Goal: Information Seeking & Learning: Learn about a topic

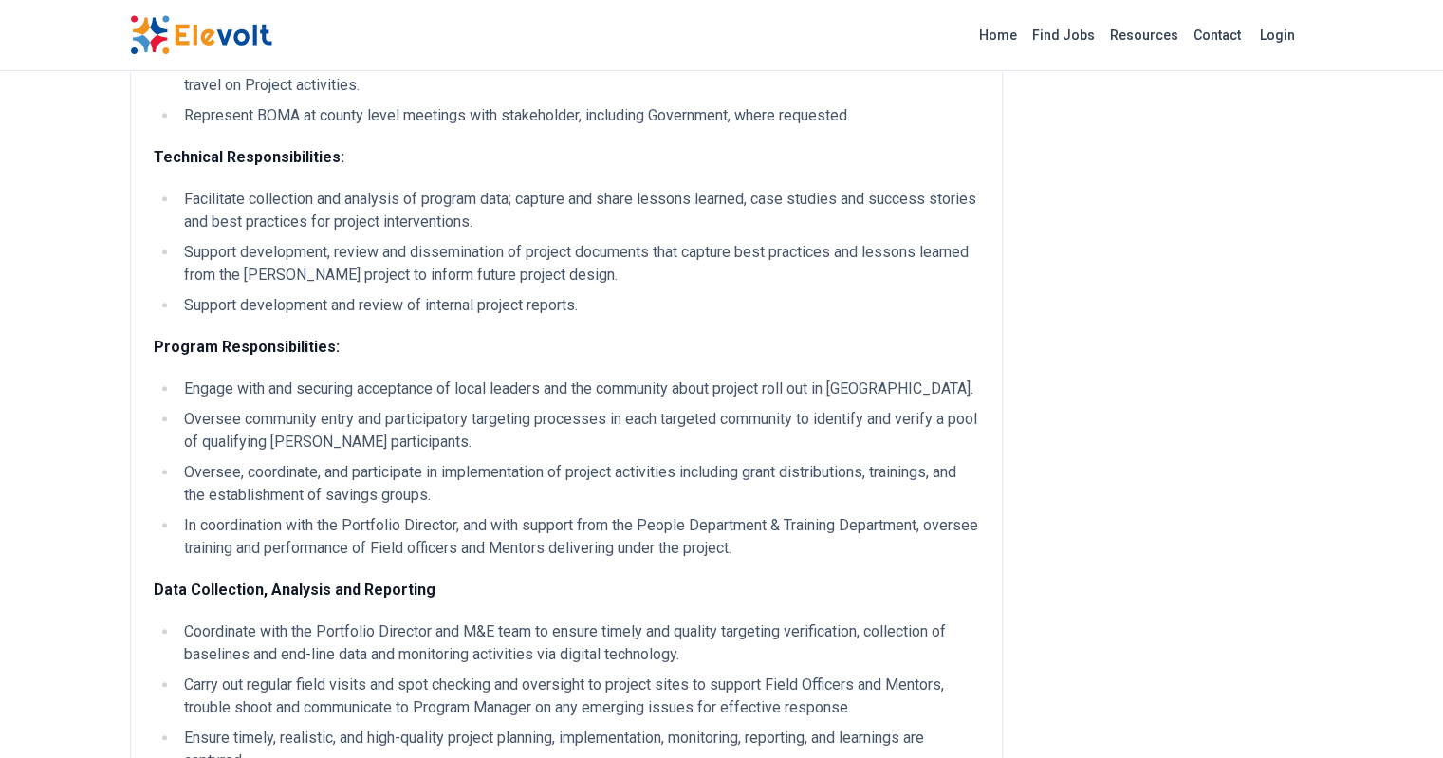
scroll to position [975, 0]
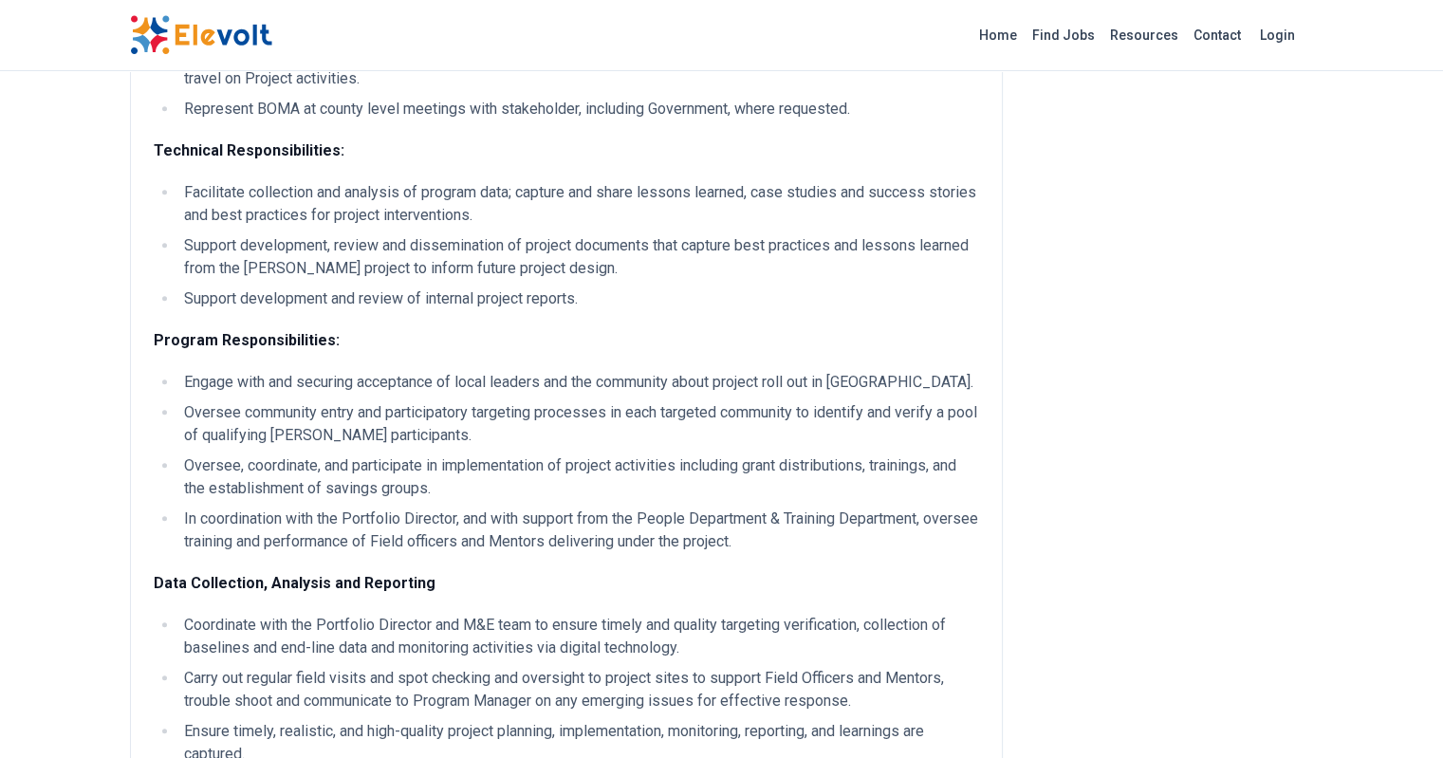
click at [459, 428] on div "ABOUT THE PROGRAM BOMA is currently seeking qualified candidates for the positi…" at bounding box center [566, 530] width 825 height 2581
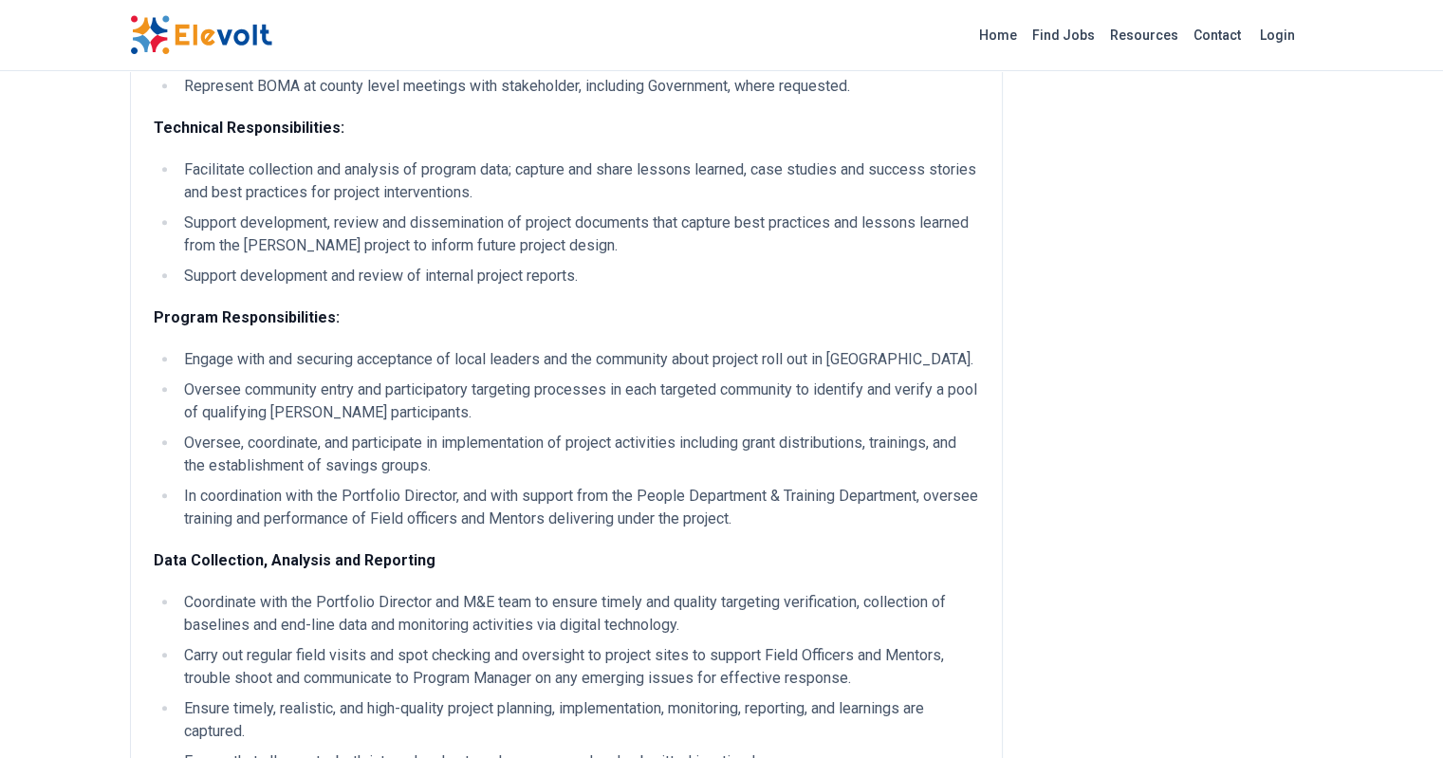
scroll to position [1008, 0]
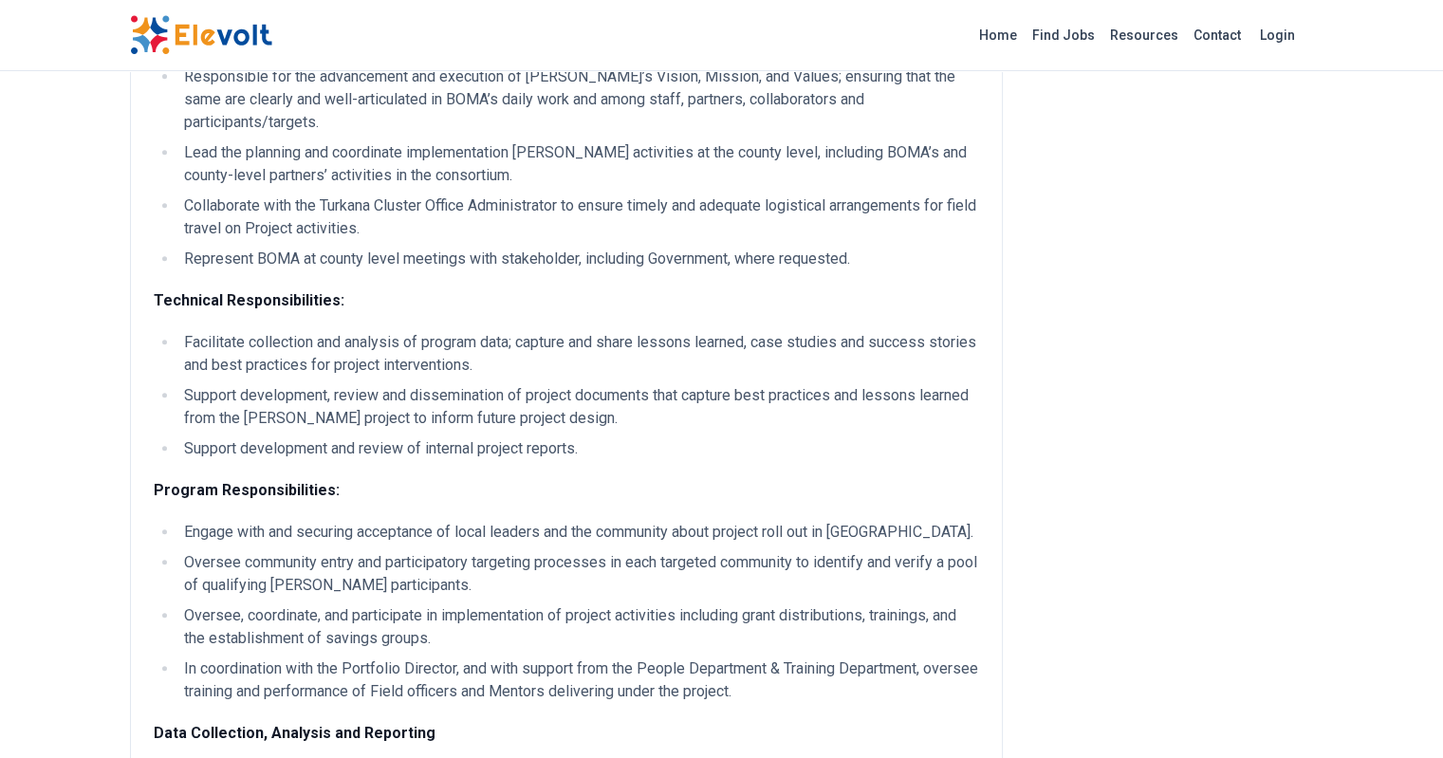
scroll to position [839, 0]
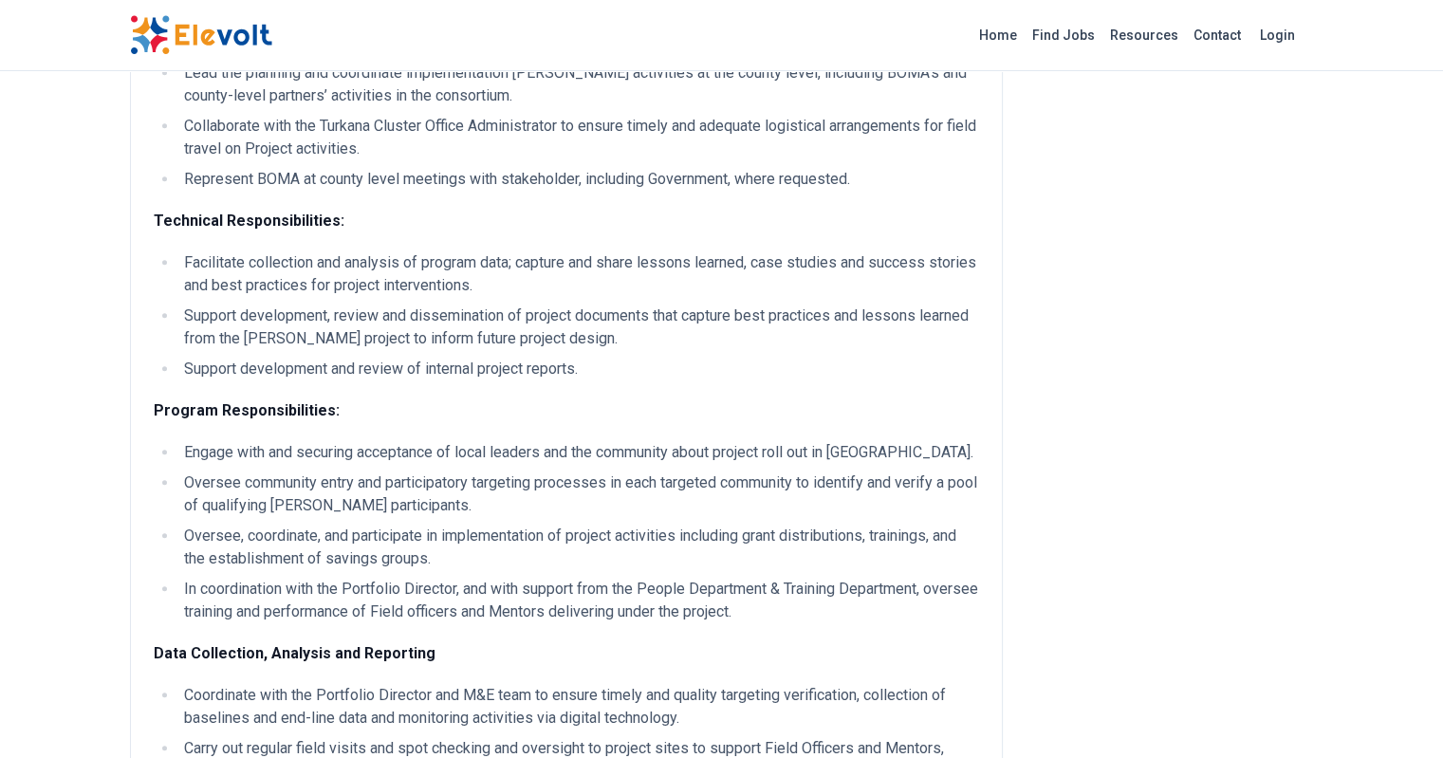
scroll to position [909, 0]
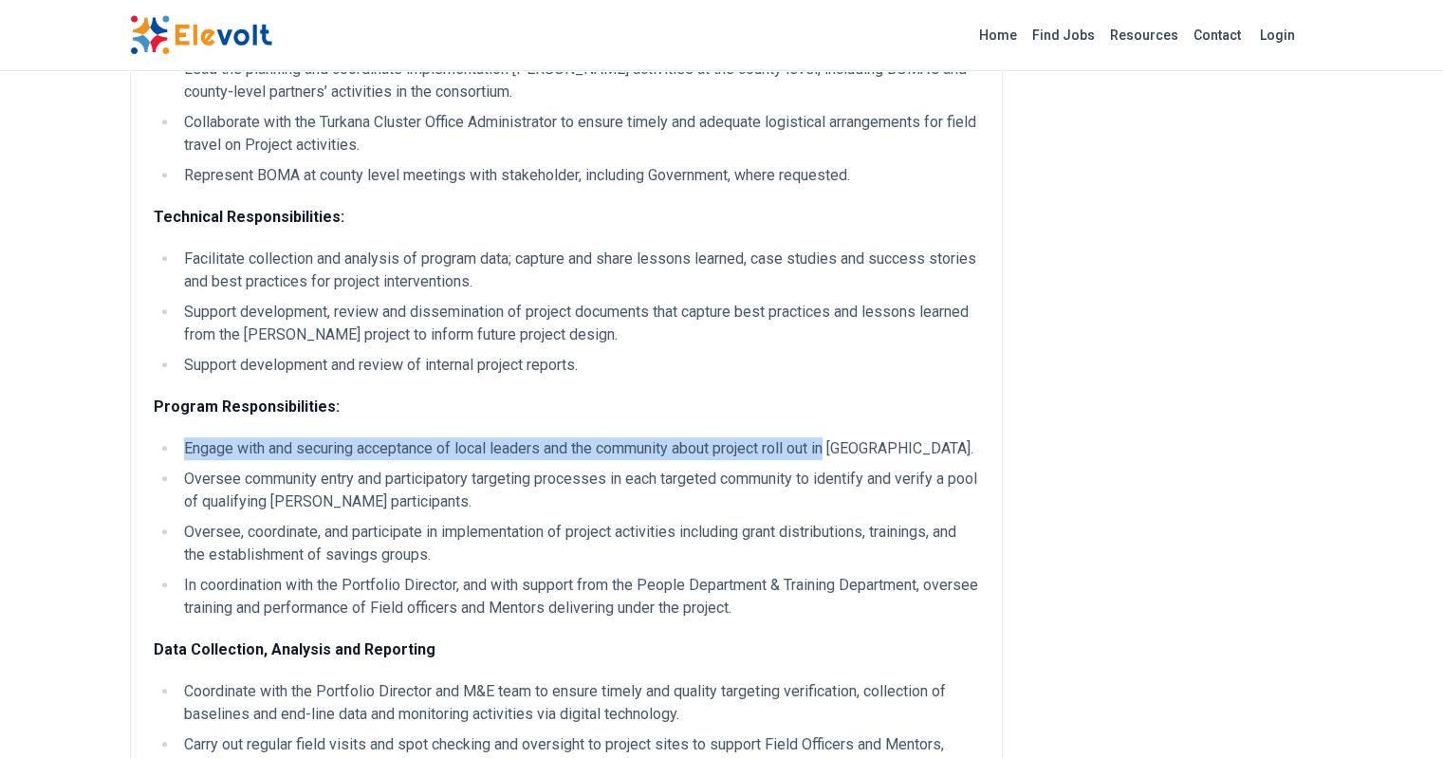
drag, startPoint x: 68, startPoint y: 306, endPoint x: 725, endPoint y: 308, distance: 656.5
click at [725, 437] on li "Engage with and securing acceptance of local leaders and the community about pr…" at bounding box center [578, 448] width 801 height 23
copy li "Engage with and securing acceptance of local leaders and the community about pr…"
